Goal: Task Accomplishment & Management: Manage account settings

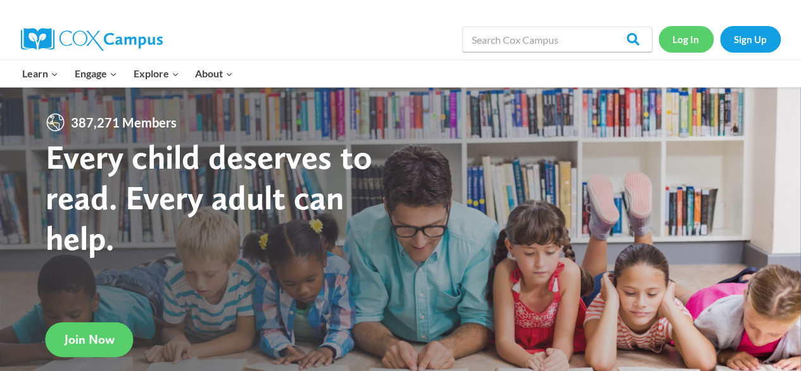
click at [682, 44] on link "Log In" at bounding box center [686, 39] width 55 height 26
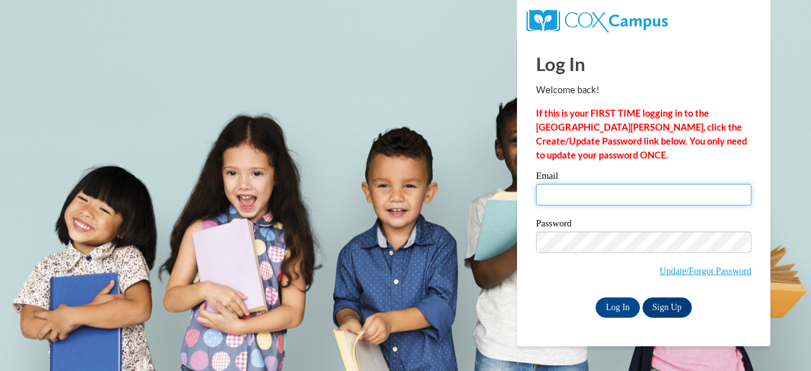
click at [639, 196] on input "Email" at bounding box center [643, 195] width 215 height 22
click at [478, 215] on body "This site uses cookies to help improve your learning experience. By continuing …" at bounding box center [405, 185] width 811 height 371
type input "cwilliams@treutlen.k12.ga.us"
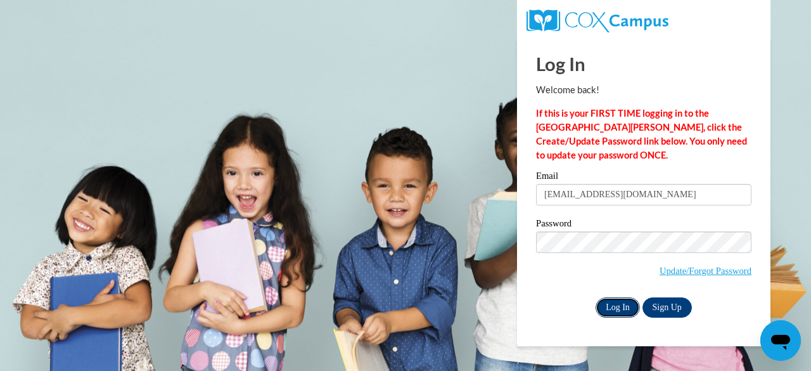
click at [602, 306] on input "Log In" at bounding box center [617, 307] width 44 height 20
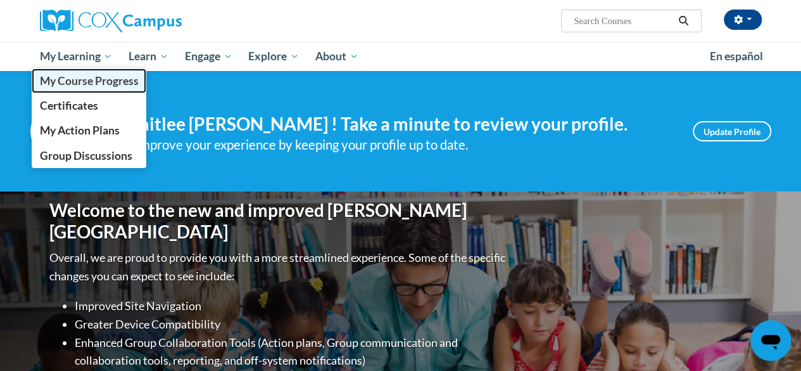
click at [85, 82] on span "My Course Progress" at bounding box center [88, 80] width 99 height 13
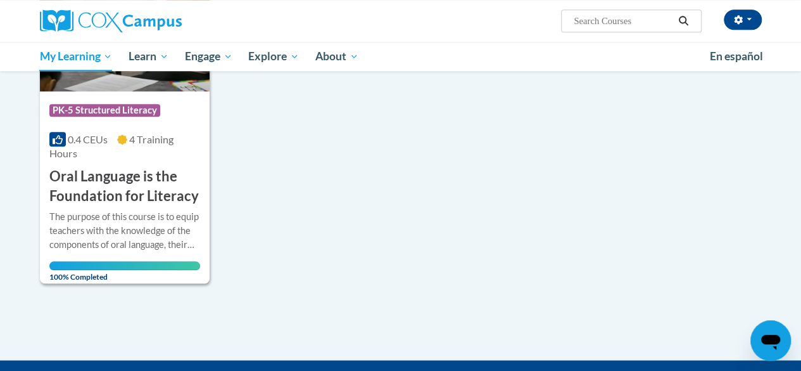
scroll to position [615, 0]
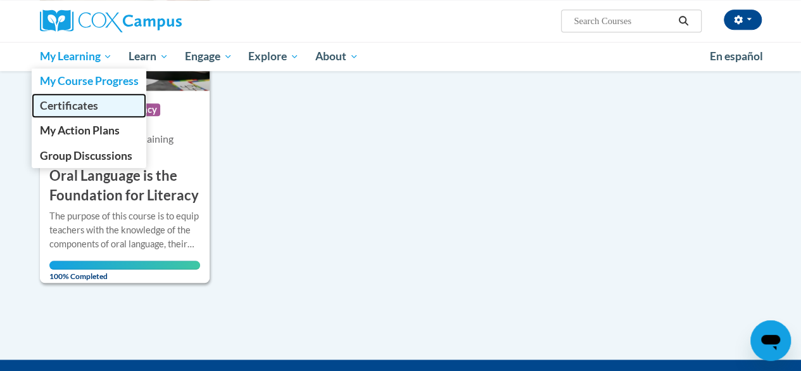
click at [79, 103] on span "Certificates" at bounding box center [68, 105] width 58 height 13
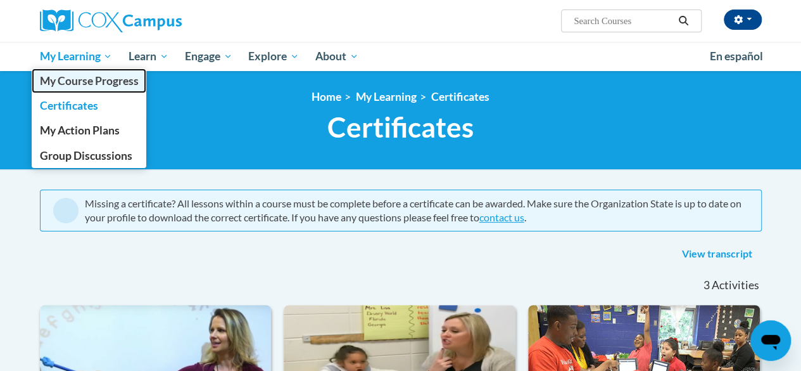
click at [86, 72] on link "My Course Progress" at bounding box center [89, 80] width 115 height 25
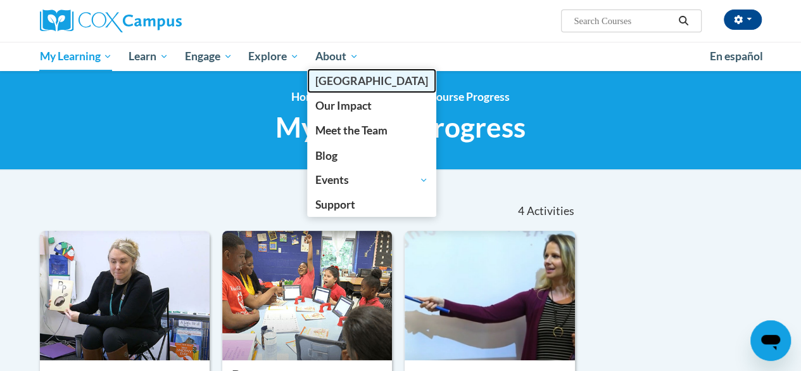
click at [357, 80] on span "[PERSON_NAME][GEOGRAPHIC_DATA]" at bounding box center [371, 80] width 113 height 13
